Goal: Task Accomplishment & Management: Use online tool/utility

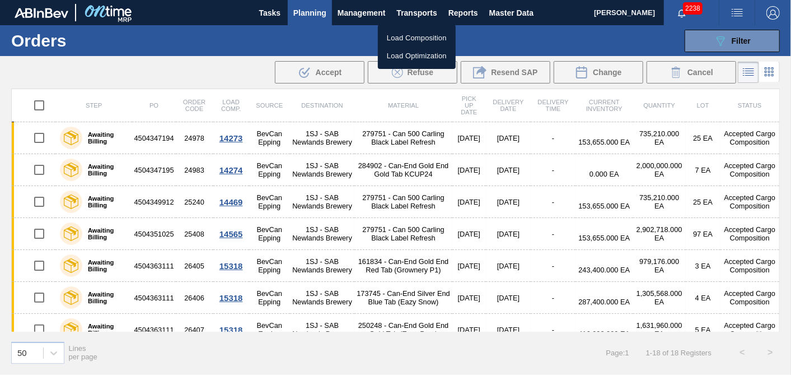
scroll to position [361, 0]
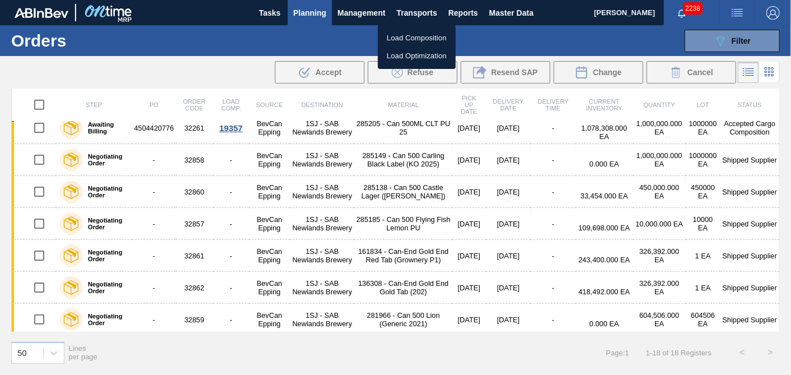
click at [405, 38] on li "Load Composition" at bounding box center [417, 38] width 78 height 18
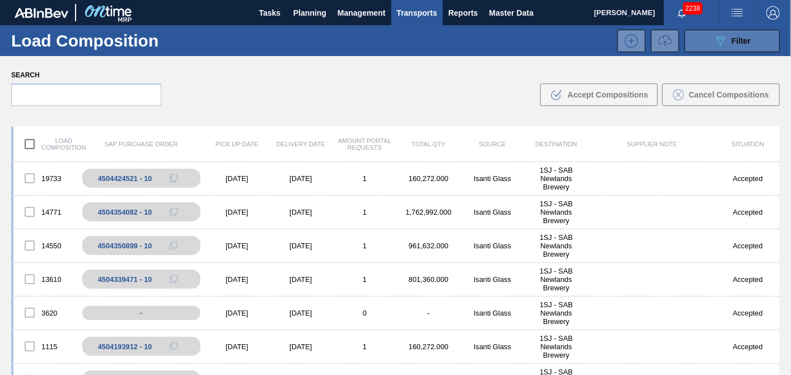
click at [740, 45] on div "089F7B8B-B2A5-4AFE-B5C0-19BA573D28AC Filter" at bounding box center [732, 40] width 37 height 13
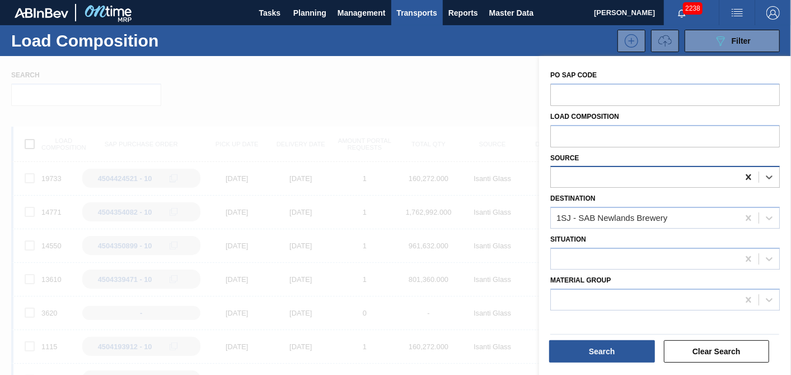
click at [746, 181] on icon at bounding box center [748, 176] width 11 height 11
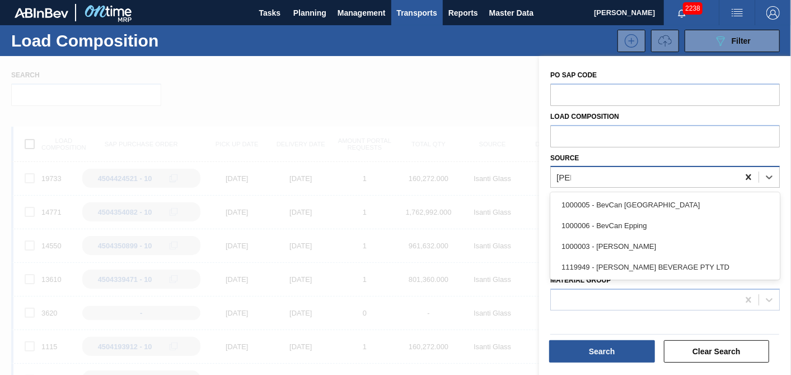
type input "[PERSON_NAME]"
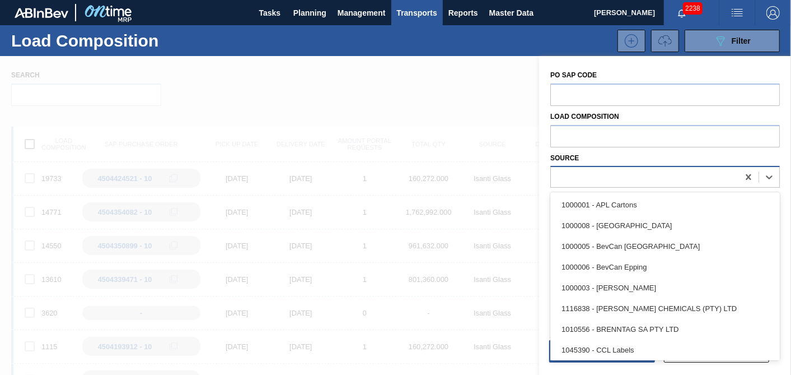
click at [609, 175] on div at bounding box center [645, 177] width 188 height 16
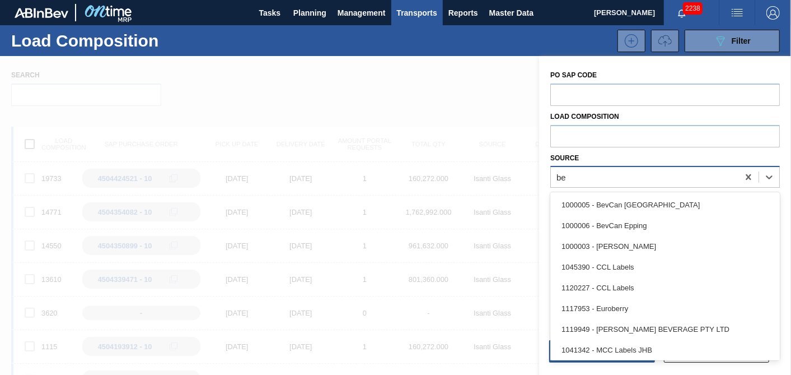
type input "[PERSON_NAME]"
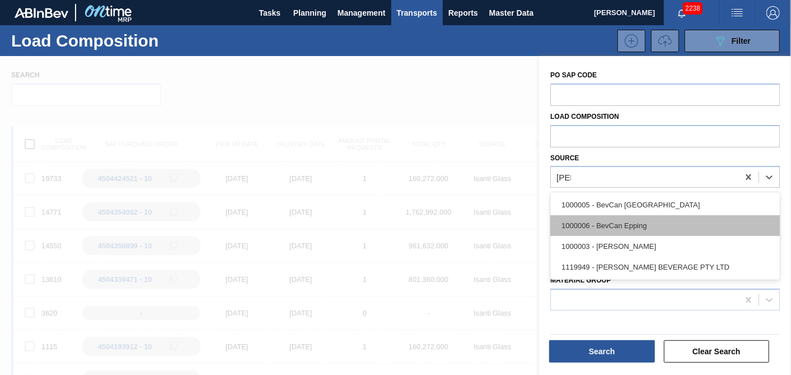
click at [623, 227] on div "1000006 - BevCan Epping" at bounding box center [665, 225] width 230 height 21
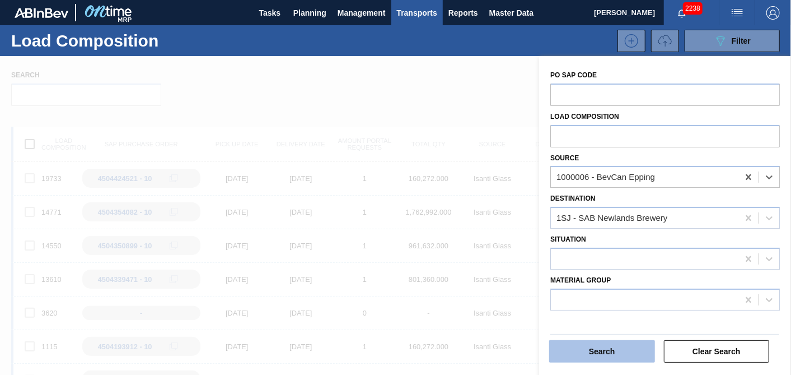
click at [627, 352] on button "Search" at bounding box center [602, 351] width 106 height 22
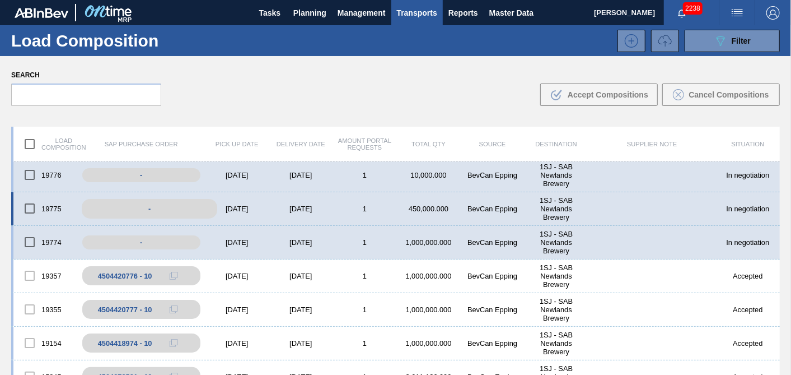
scroll to position [124, 0]
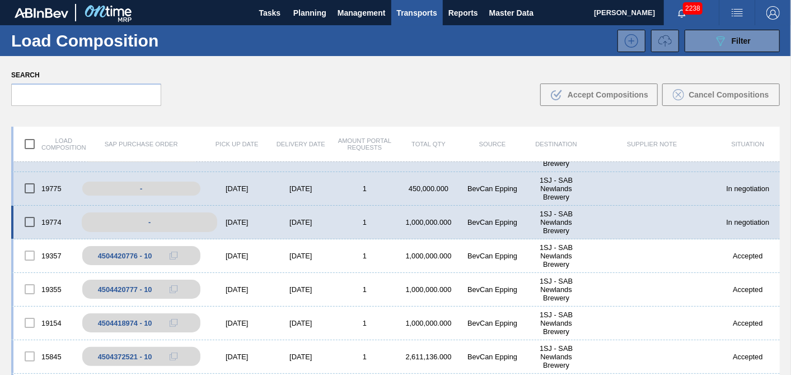
click at [172, 224] on div "-" at bounding box center [150, 222] width 136 height 20
click at [252, 224] on div "[DATE]" at bounding box center [237, 222] width 64 height 8
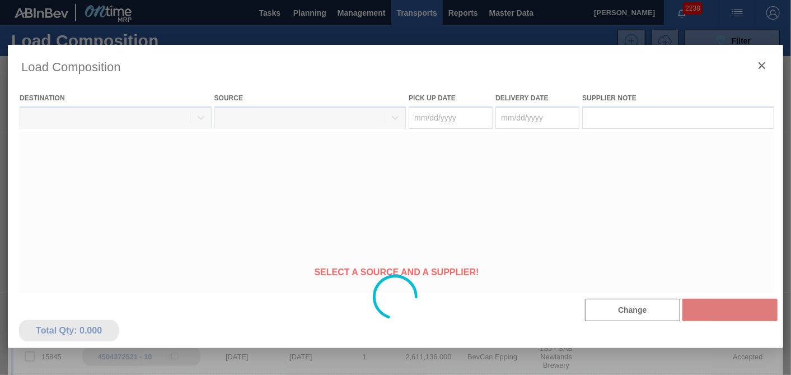
type Date "[DATE]"
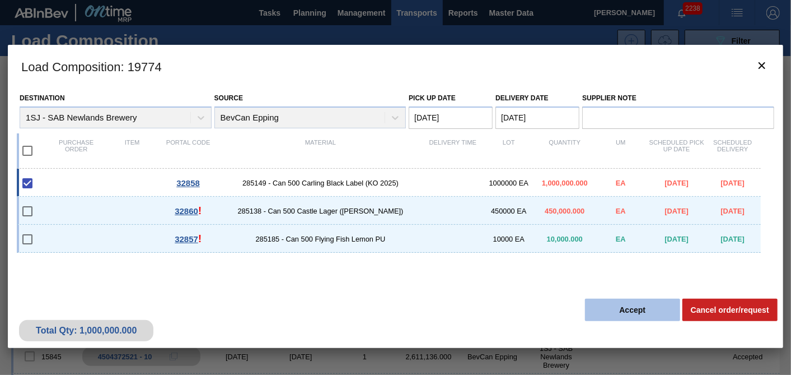
click at [624, 309] on button "Accept" at bounding box center [632, 309] width 95 height 22
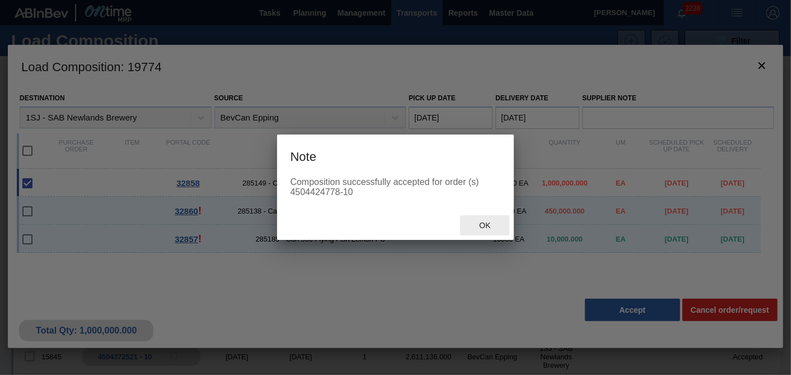
click at [483, 223] on span "Ok" at bounding box center [484, 225] width 29 height 9
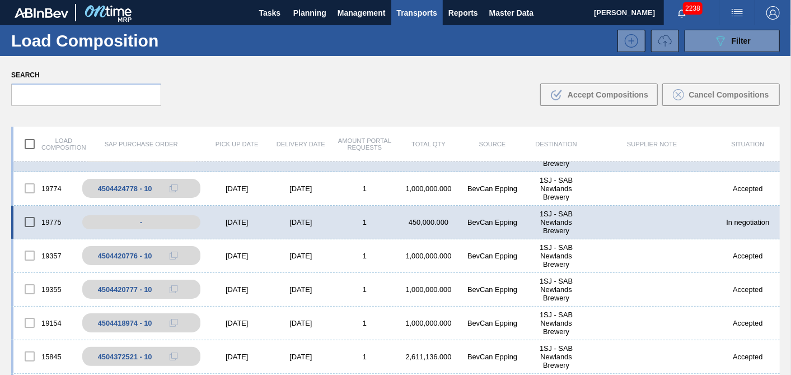
click at [232, 223] on div "[DATE]" at bounding box center [237, 222] width 64 height 8
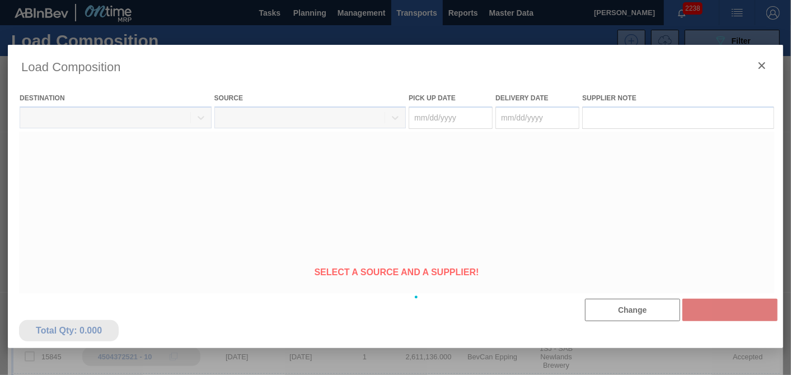
type Date "[DATE]"
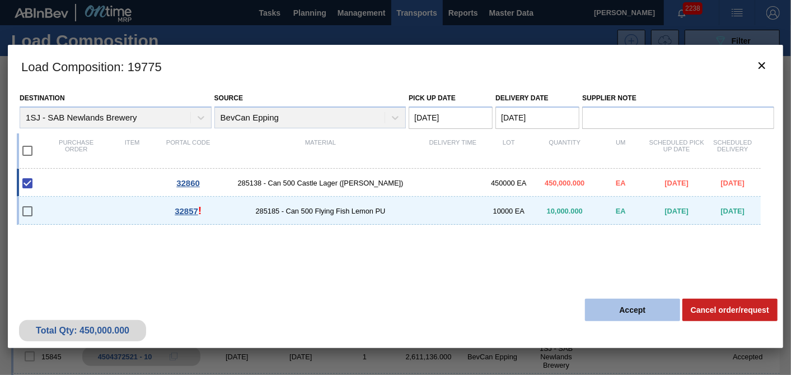
click at [601, 318] on button "Accept" at bounding box center [632, 309] width 95 height 22
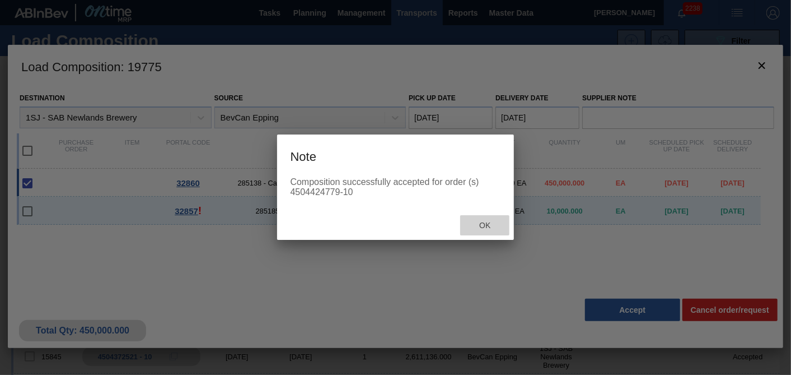
click at [488, 231] on div "Ok" at bounding box center [484, 225] width 49 height 21
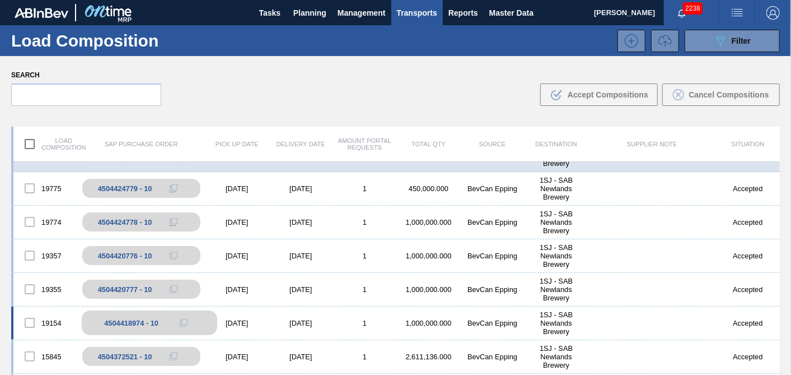
scroll to position [0, 0]
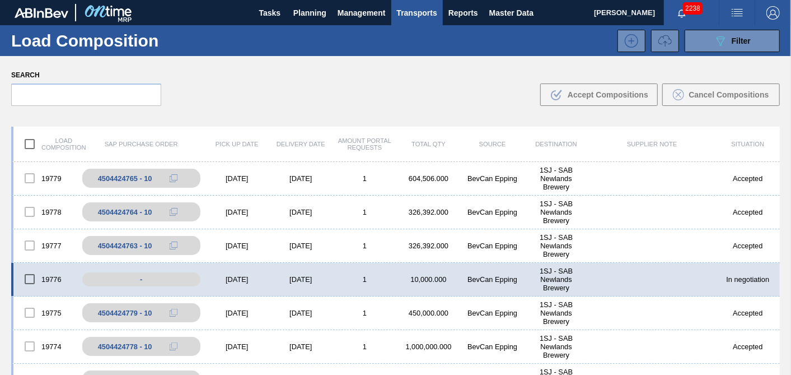
click at [248, 279] on div "[DATE]" at bounding box center [237, 279] width 64 height 8
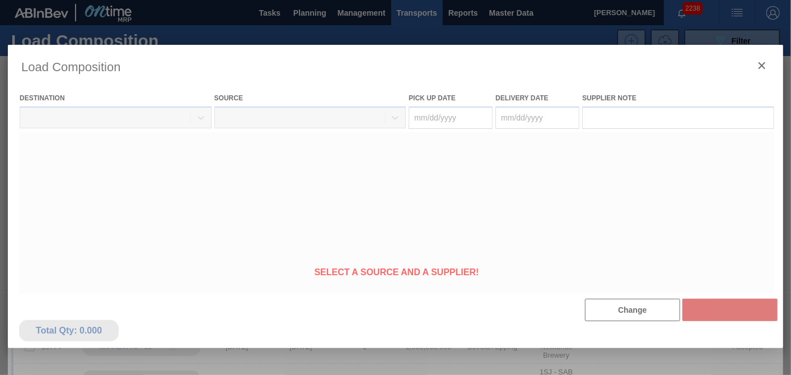
type Date "[DATE]"
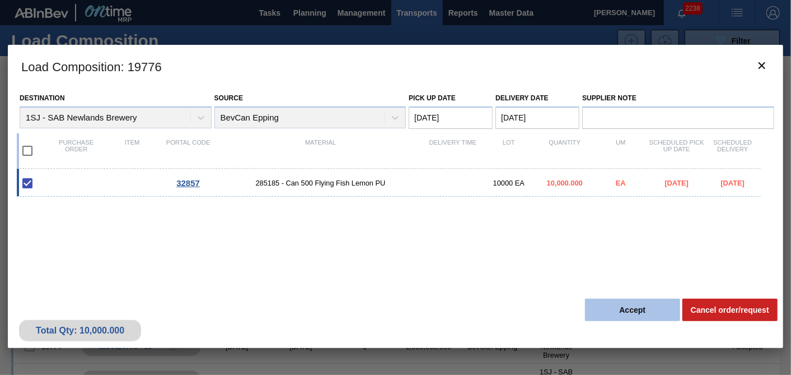
click at [641, 319] on button "Accept" at bounding box center [632, 309] width 95 height 22
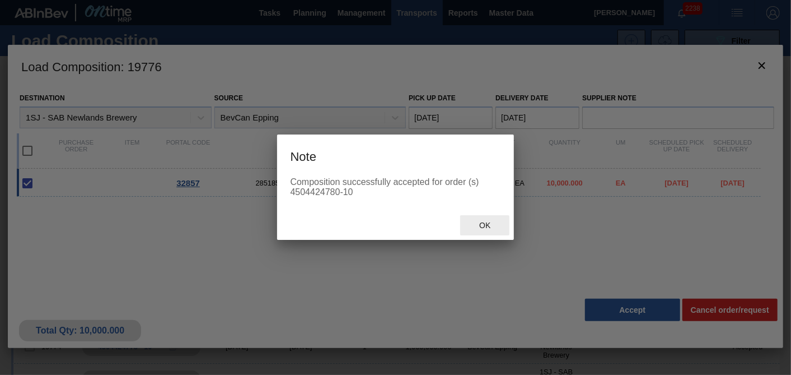
click at [488, 228] on span "Ok" at bounding box center [484, 225] width 29 height 9
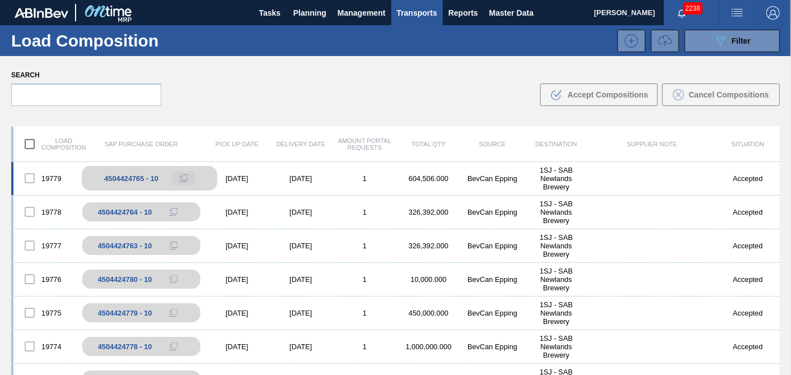
click at [181, 181] on icon at bounding box center [184, 178] width 8 height 8
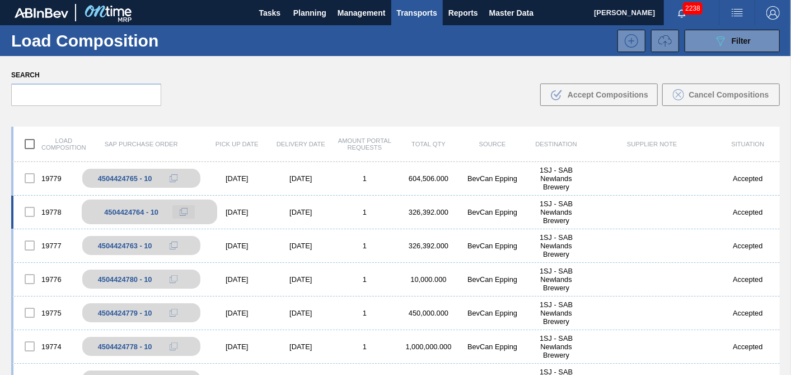
click at [184, 215] on icon at bounding box center [183, 213] width 6 height 6
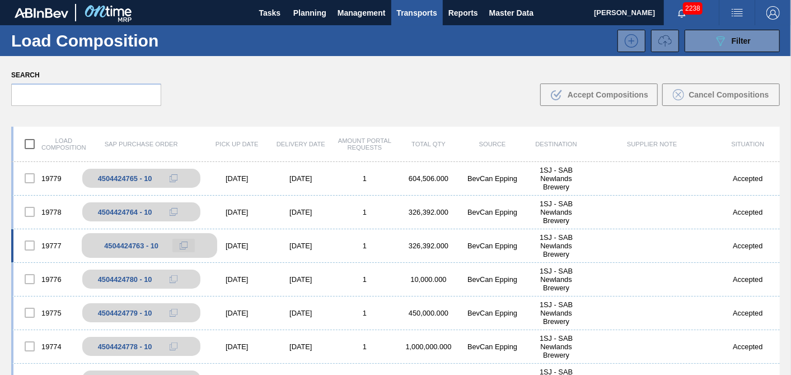
click at [180, 243] on icon at bounding box center [184, 245] width 8 height 8
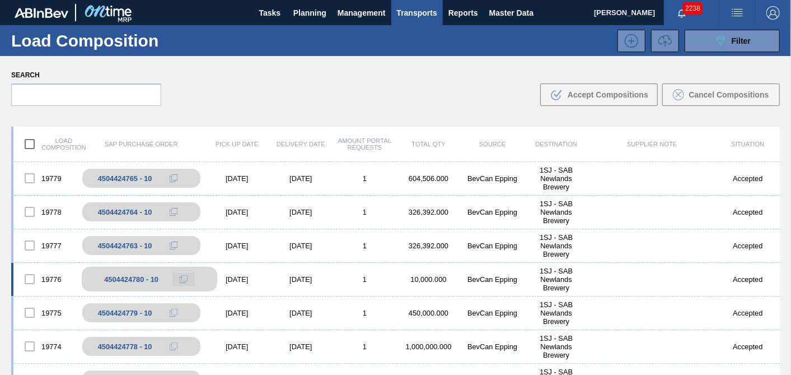
click at [180, 282] on icon at bounding box center [184, 279] width 8 height 8
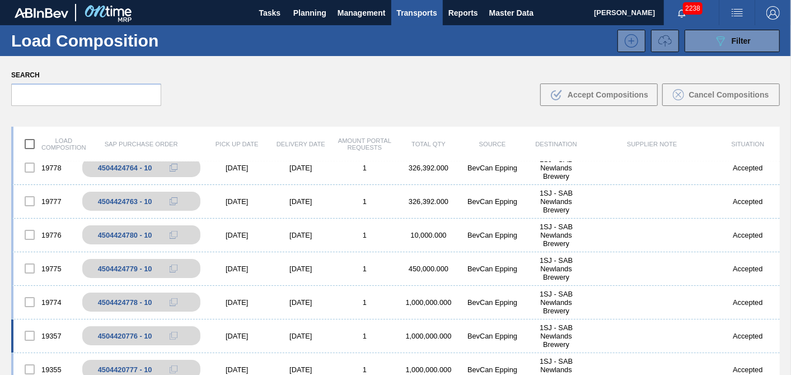
scroll to position [62, 0]
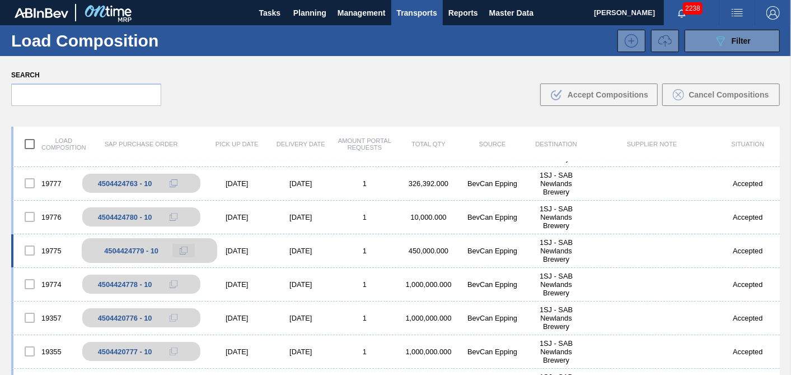
click at [188, 248] on button at bounding box center [183, 250] width 22 height 13
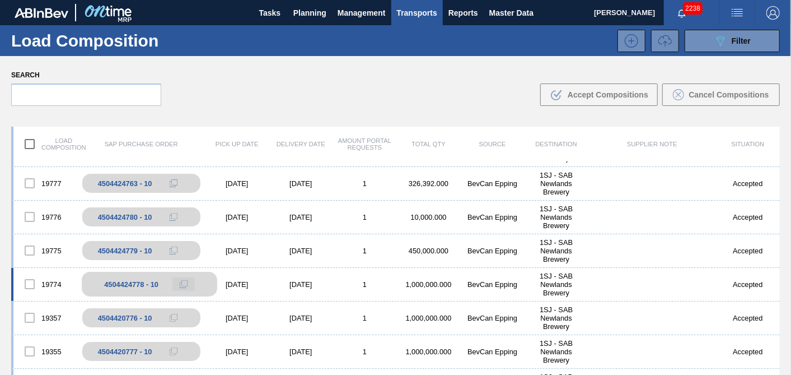
click at [180, 287] on icon at bounding box center [183, 285] width 6 height 6
